Goal: Task Accomplishment & Management: Manage account settings

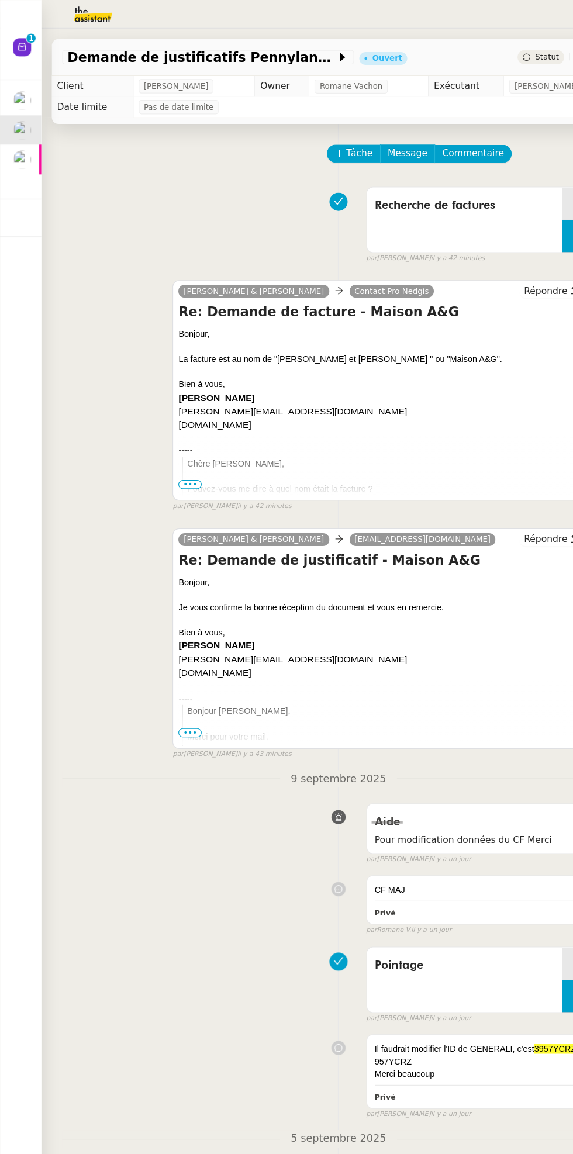
click at [23, 139] on img at bounding box center [20, 144] width 16 height 16
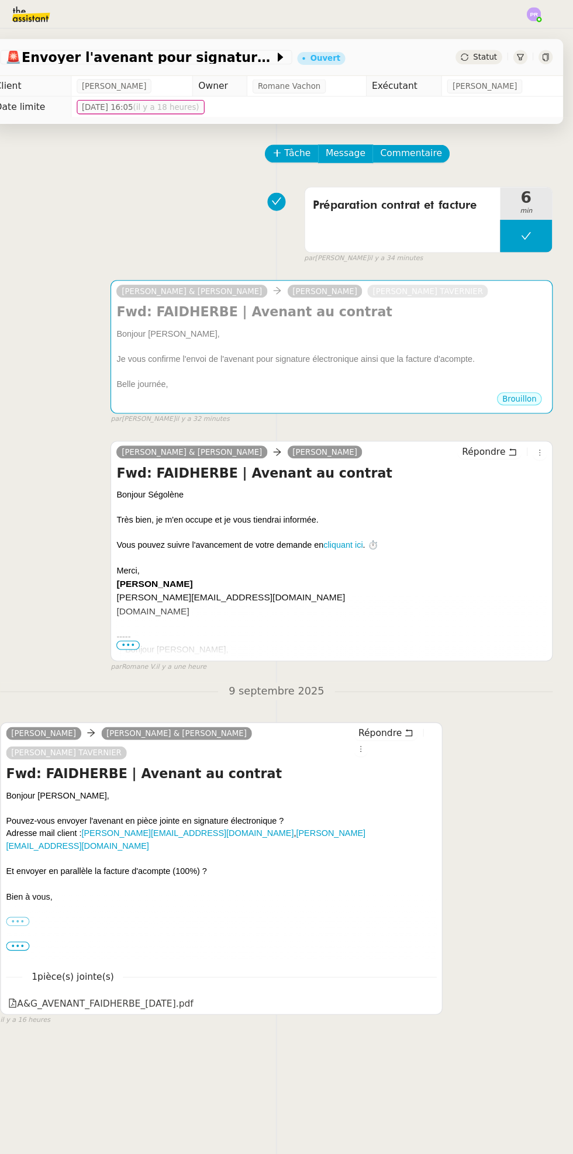
click at [530, 213] on icon at bounding box center [529, 212] width 9 height 9
click at [518, 212] on icon at bounding box center [519, 212] width 4 height 6
click at [546, 215] on div at bounding box center [530, 212] width 47 height 29
click at [542, 212] on icon at bounding box center [542, 212] width 9 height 6
